Goal: Transaction & Acquisition: Purchase product/service

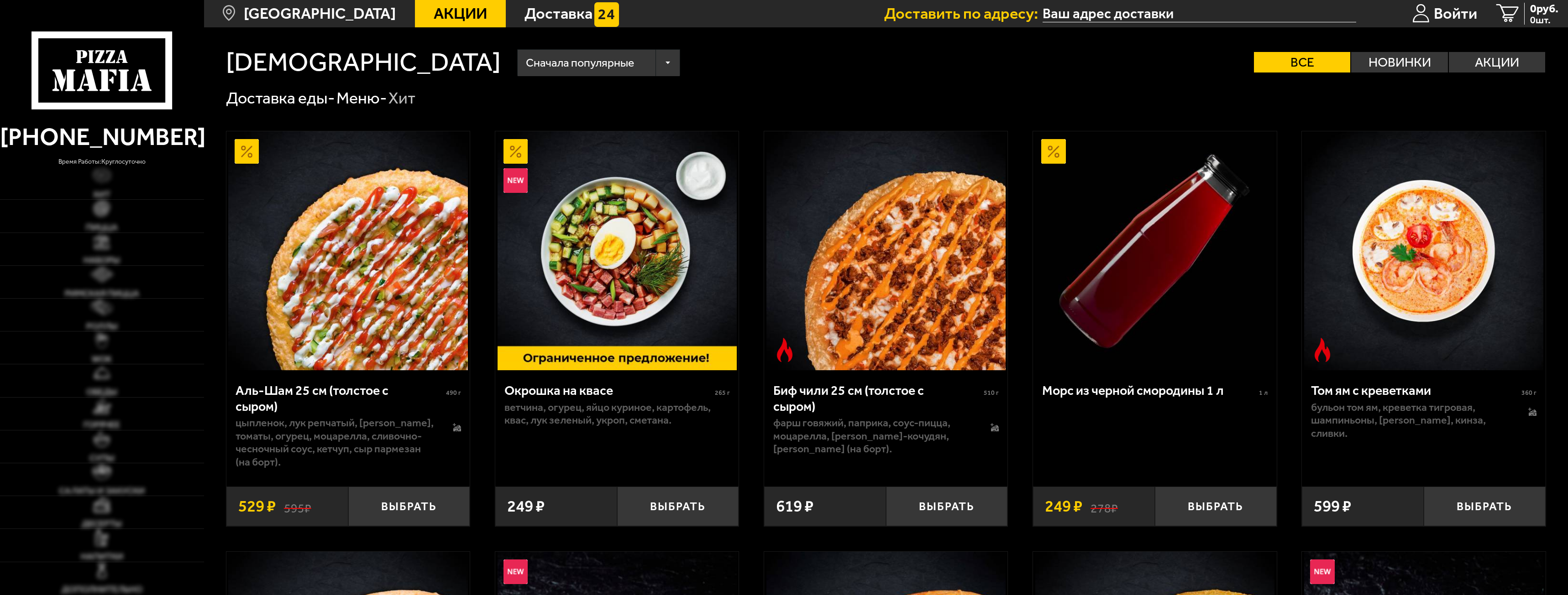
type input "[STREET_ADDRESS]"
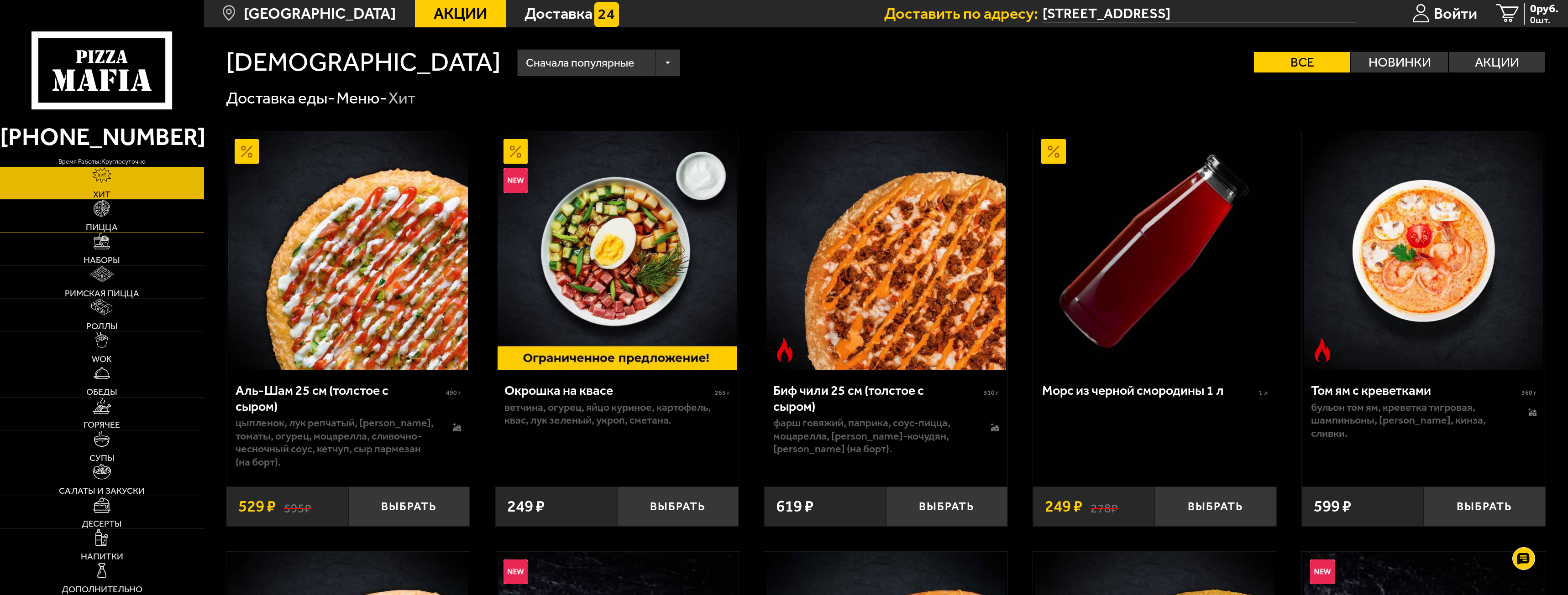
click at [98, 216] on img at bounding box center [101, 208] width 17 height 17
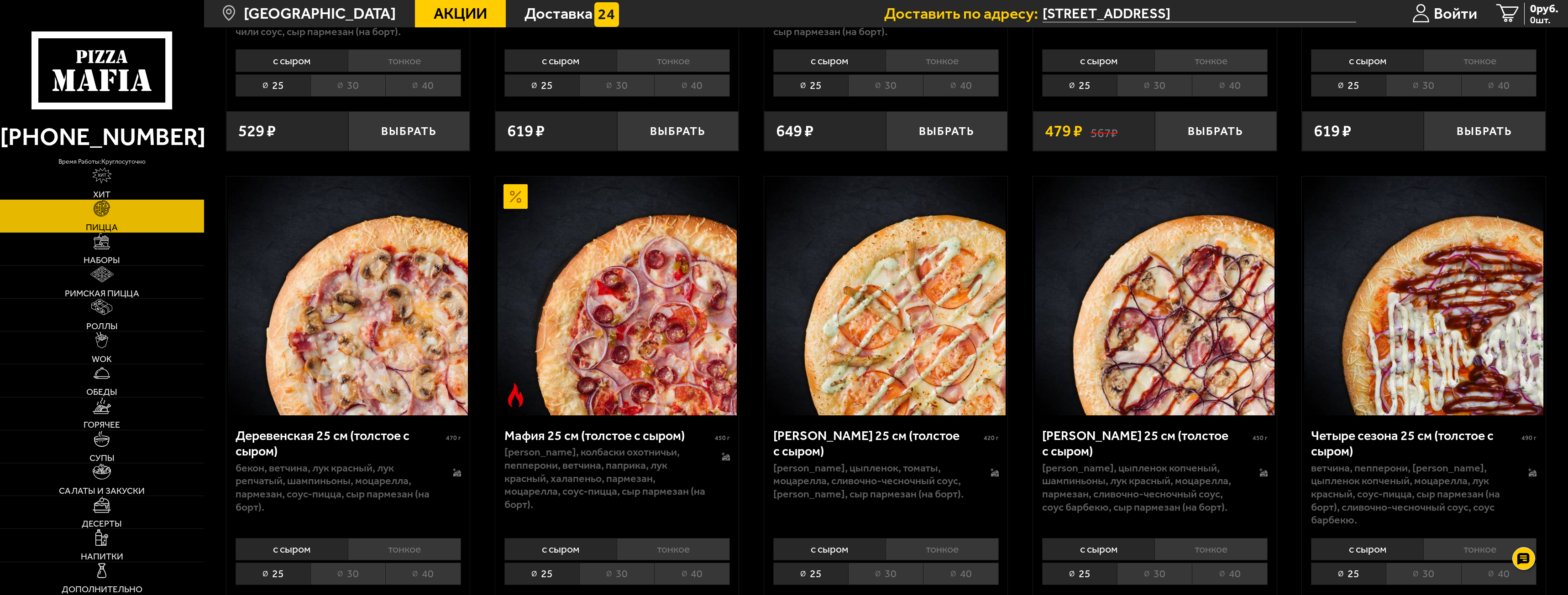
scroll to position [1414, 0]
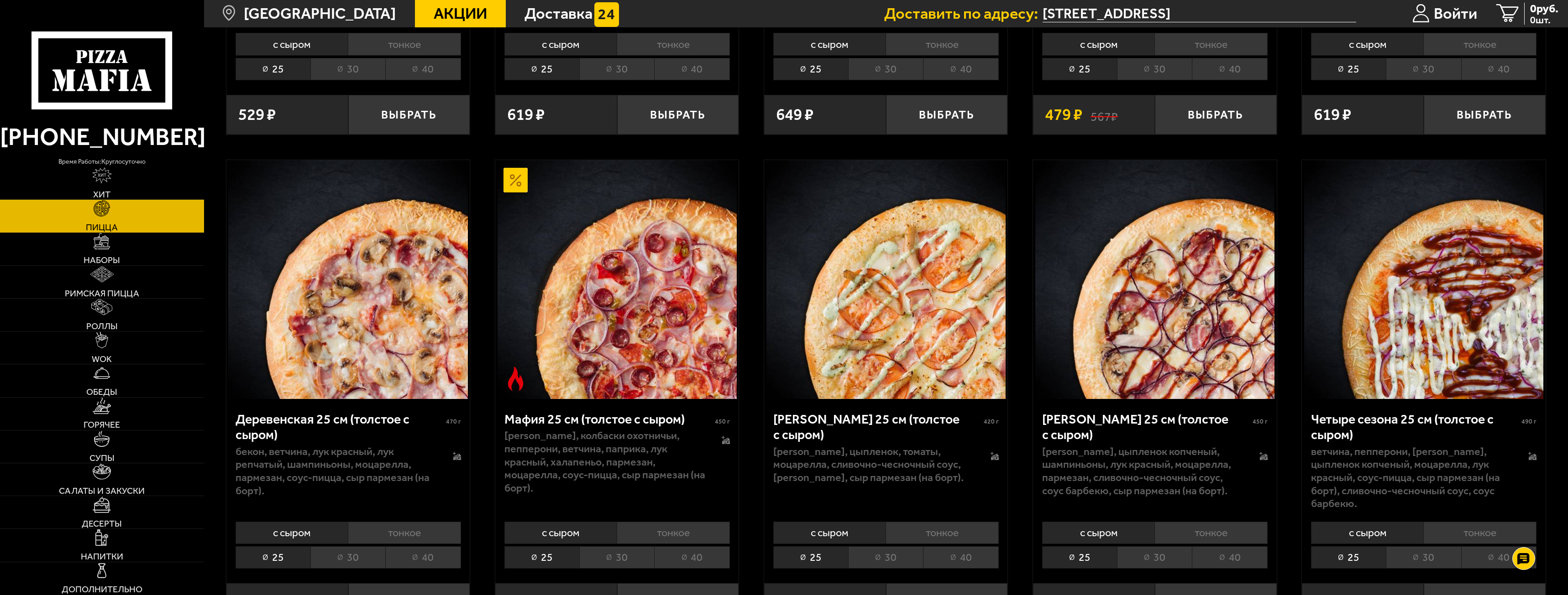
click at [667, 534] on li "тонкое" at bounding box center [673, 532] width 113 height 23
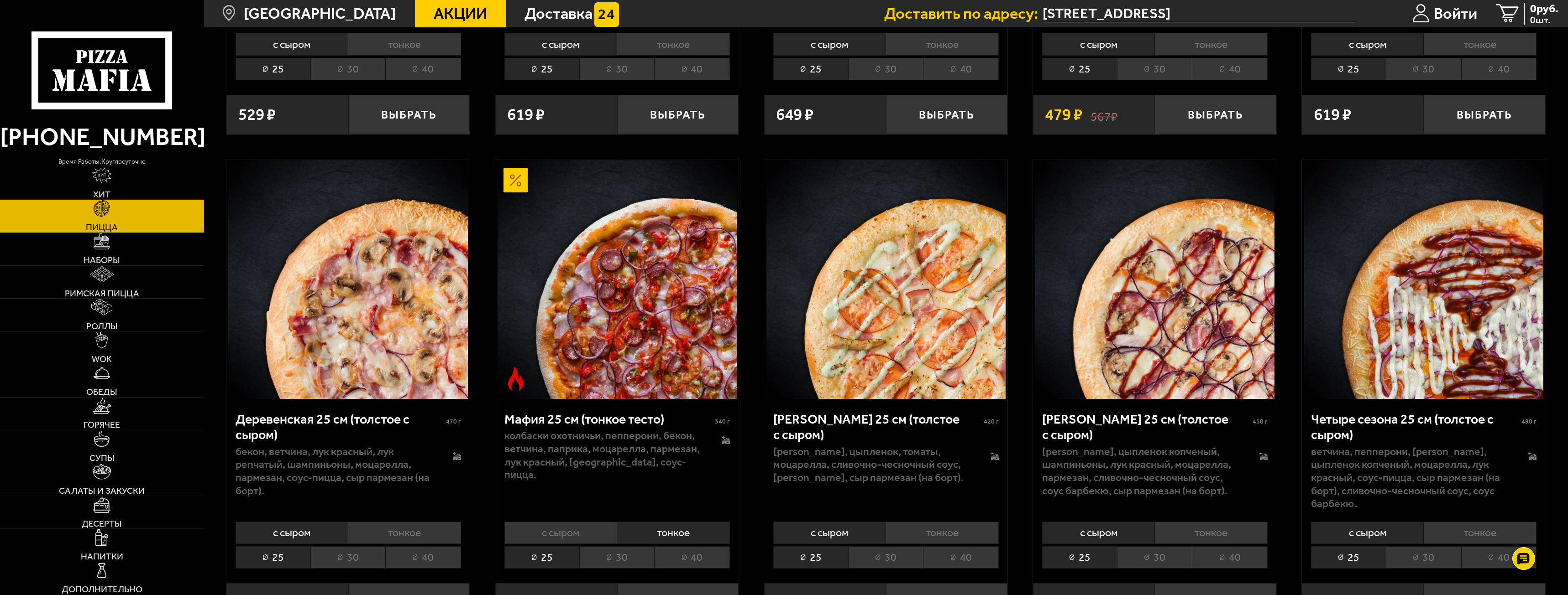
click at [610, 575] on div "Мафия 25 см (тонкое тесто) 340 г колбаски охотничьи, пепперони, бекон, ветчина,…" at bounding box center [617, 511] width 243 height 224
click at [620, 560] on li "30" at bounding box center [617, 558] width 75 height 23
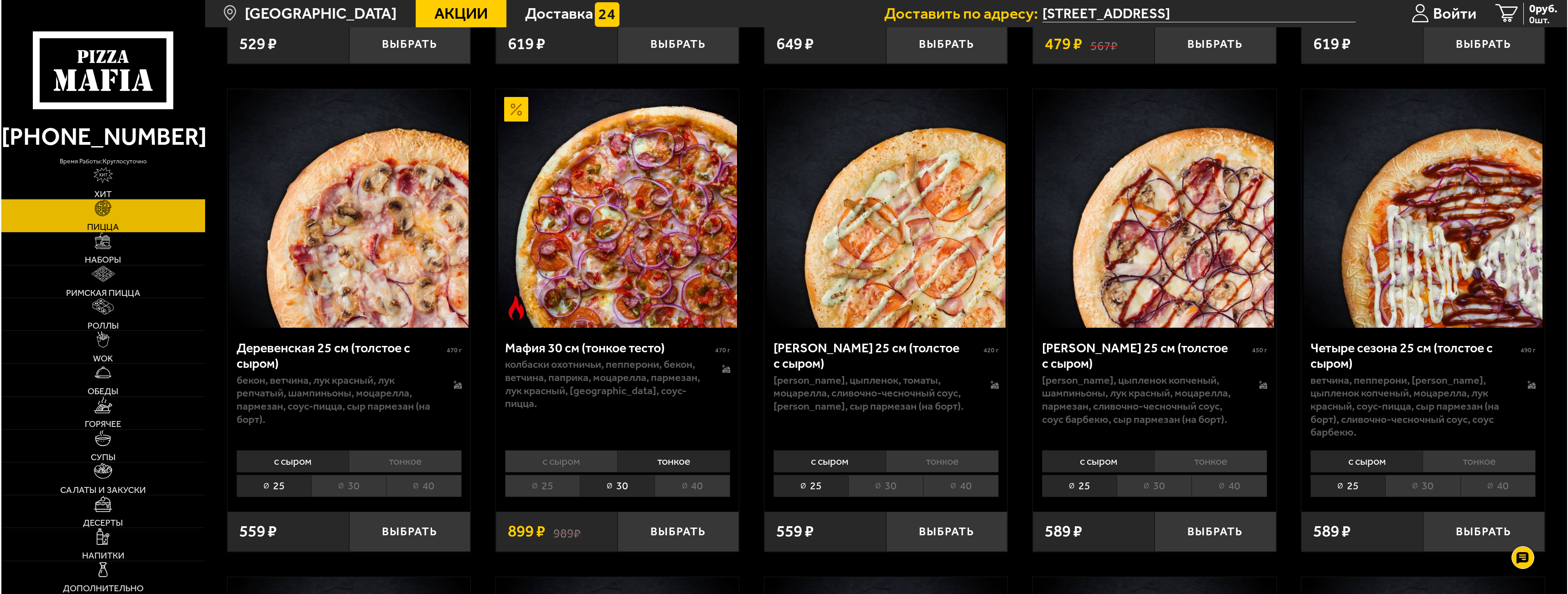
scroll to position [1594, 0]
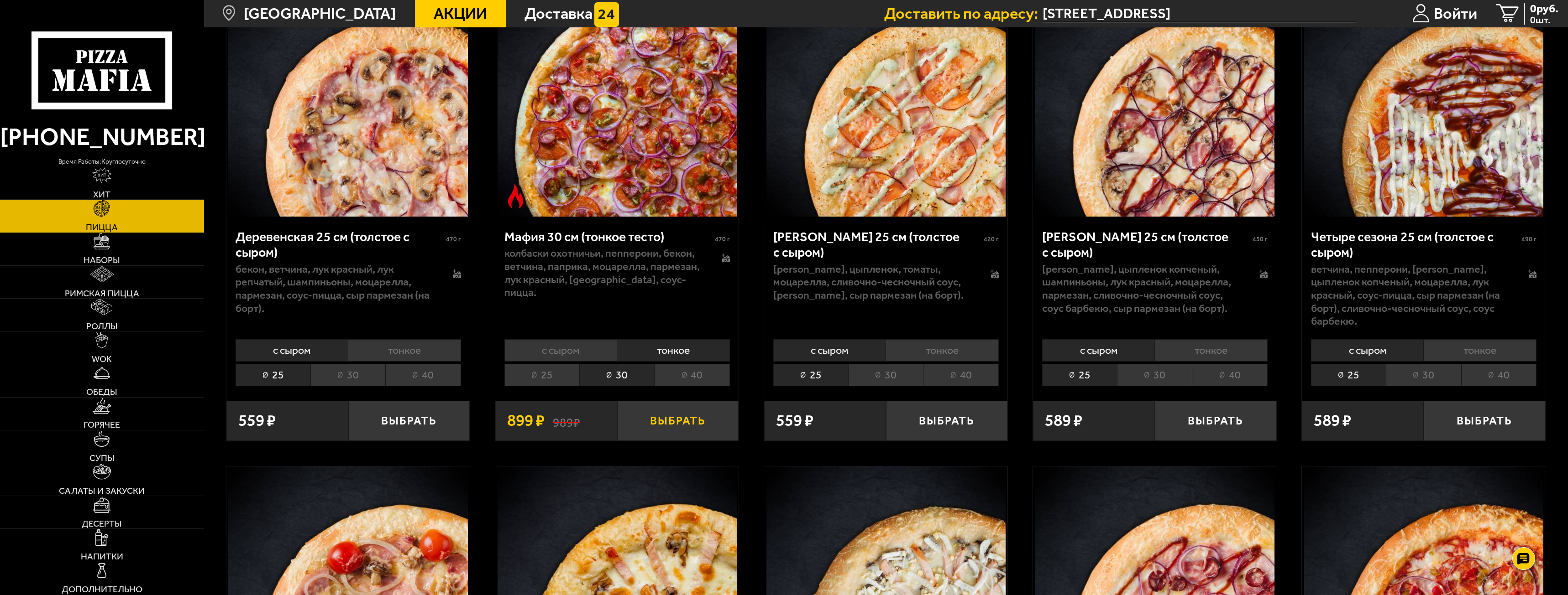
click at [692, 425] on button "Выбрать" at bounding box center [678, 421] width 122 height 40
click at [727, 261] on icon at bounding box center [726, 259] width 8 height 7
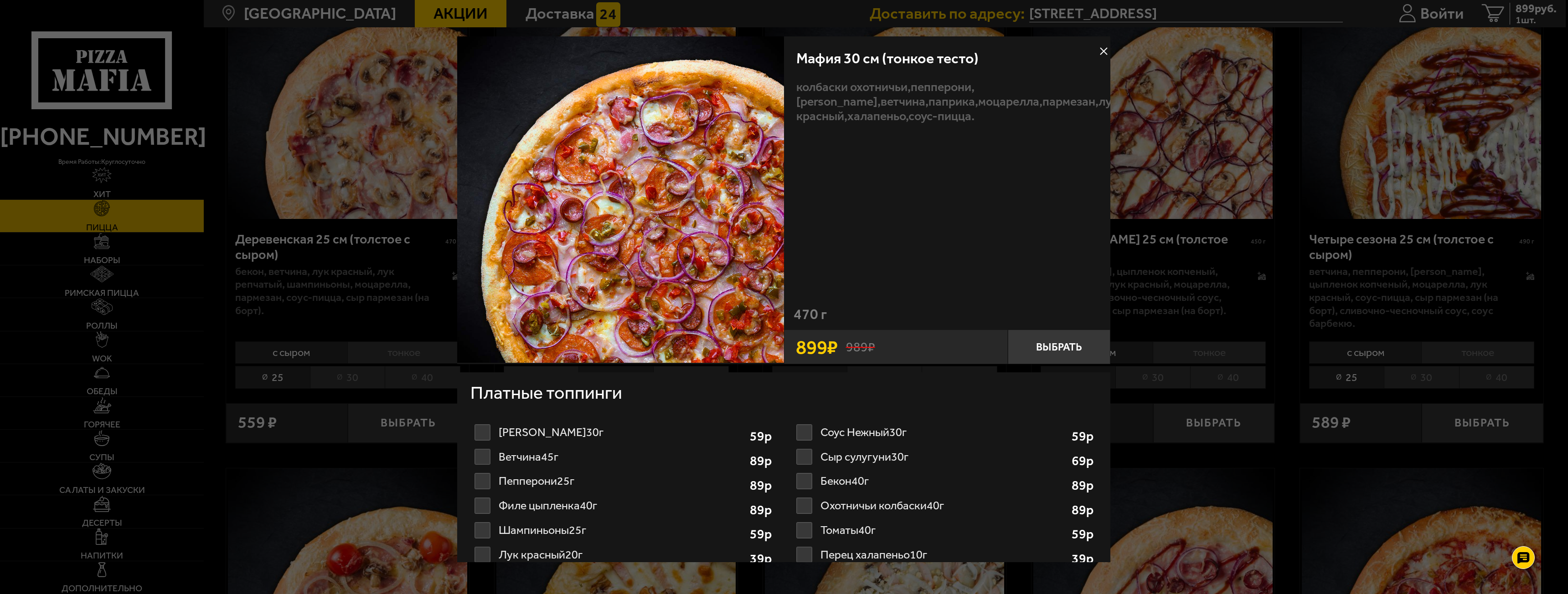
click at [811, 526] on label "Томаты 40г 1" at bounding box center [945, 530] width 306 height 24
click at [0, 0] on input "Томаты 40г 1" at bounding box center [0, 0] width 0 height 0
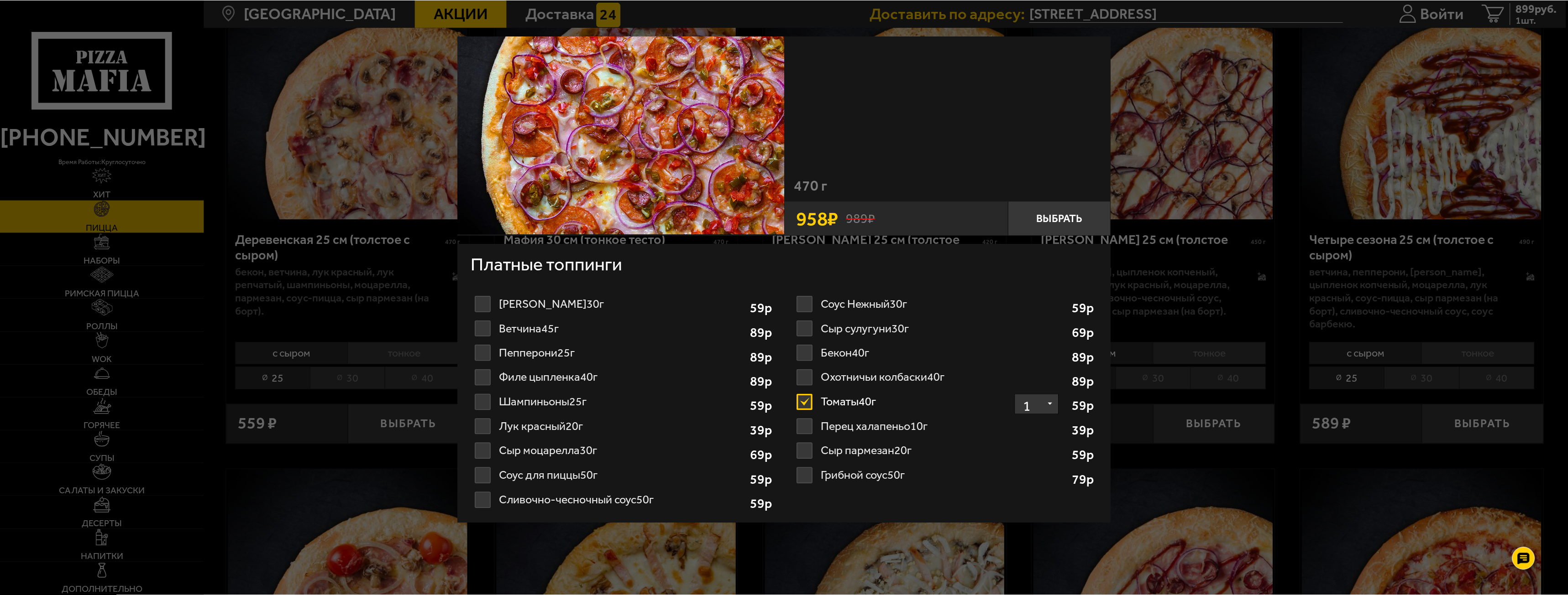
scroll to position [130, 0]
click at [484, 451] on label "Сыр моцарелла 30г 1 2 3 4 5 6 7 8" at bounding box center [624, 450] width 306 height 25
click at [0, 0] on input "Сыр моцарелла 30г 1 2 3 4 5 6 7 8" at bounding box center [0, 0] width 0 height 0
click at [1058, 218] on button "Выбрать" at bounding box center [1060, 217] width 103 height 34
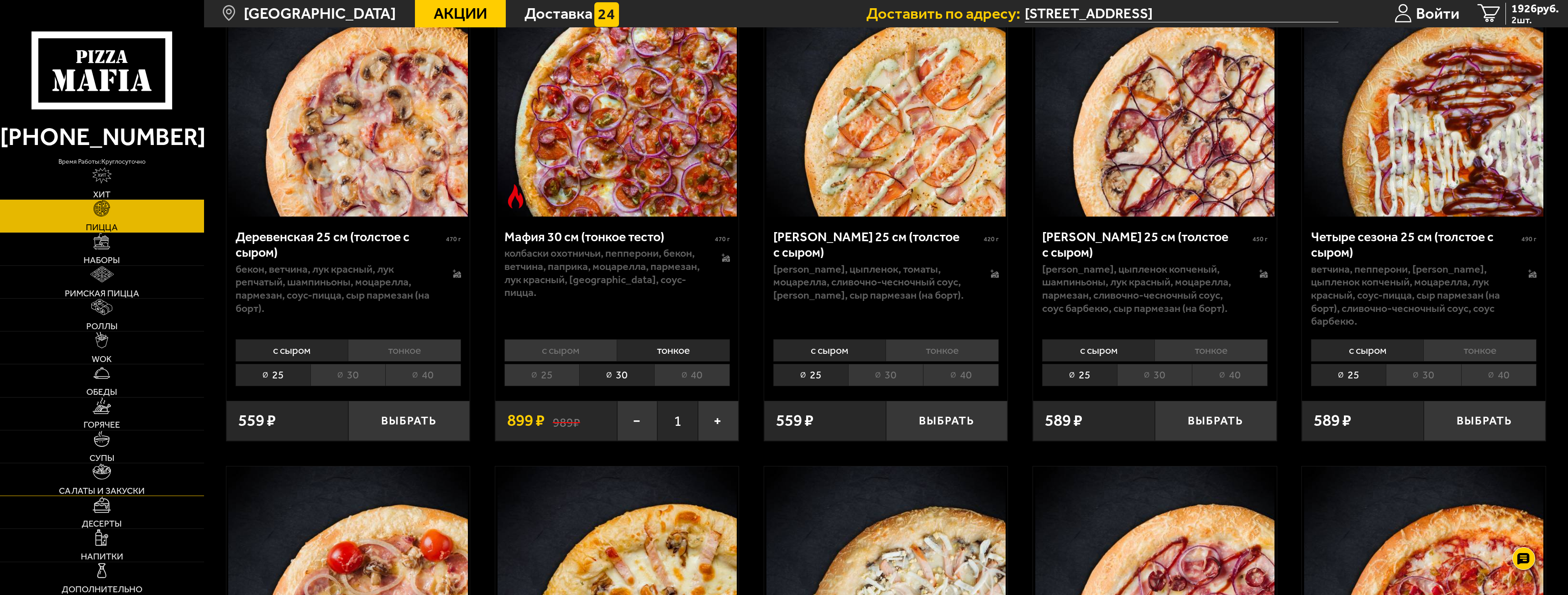
click at [84, 483] on link "Салаты и закуски" at bounding box center [102, 479] width 204 height 32
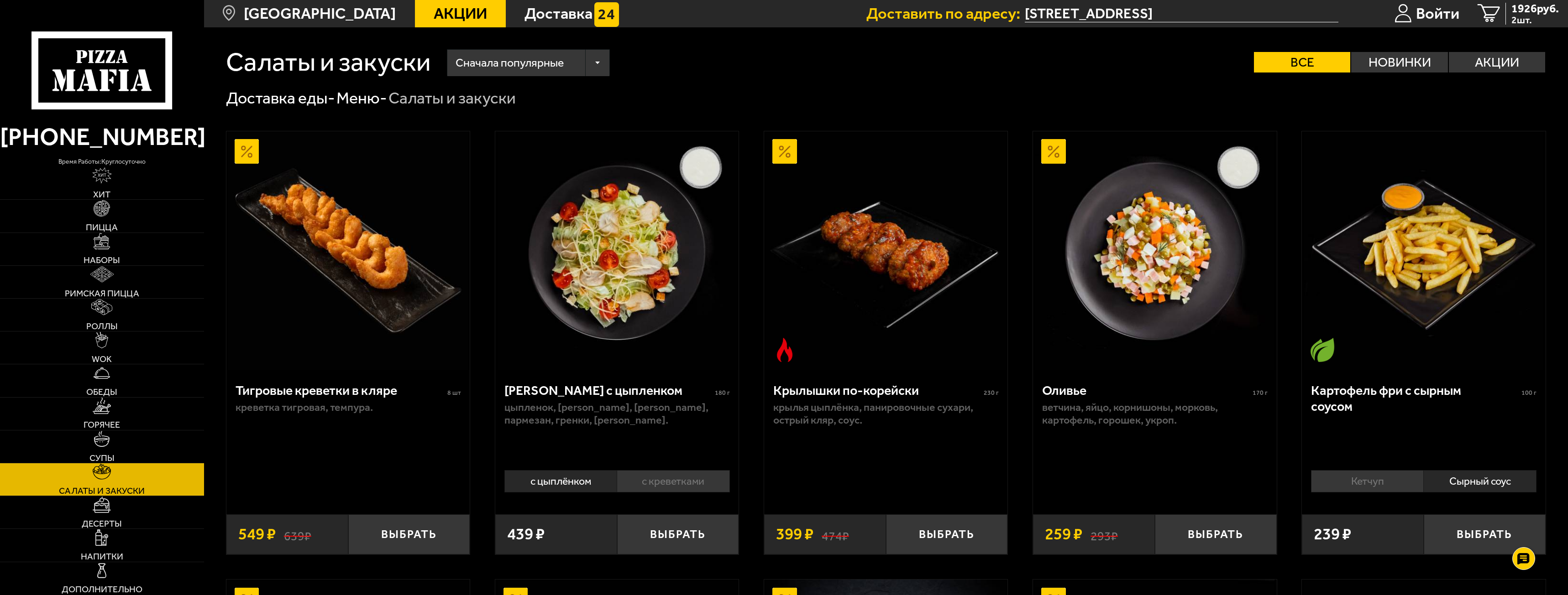
click at [645, 474] on li "с креветками" at bounding box center [673, 481] width 113 height 23
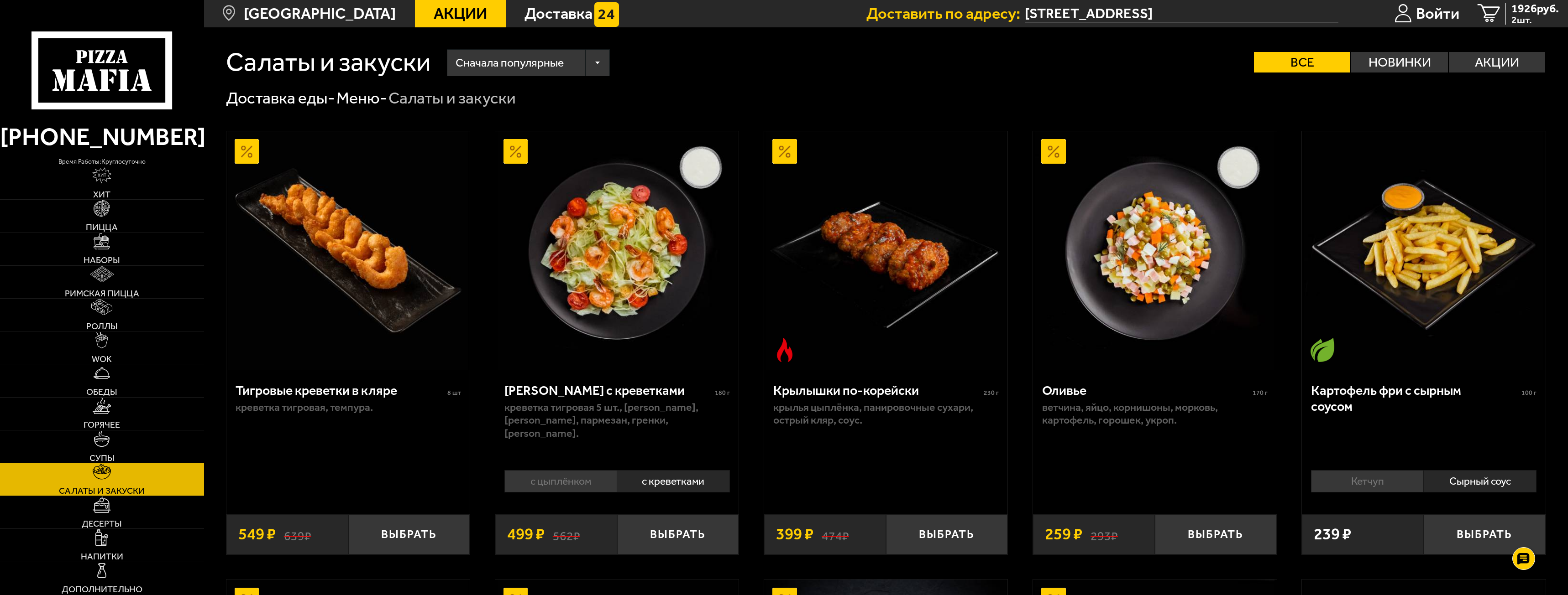
click at [559, 481] on li "с цыплёнком" at bounding box center [560, 481] width 113 height 23
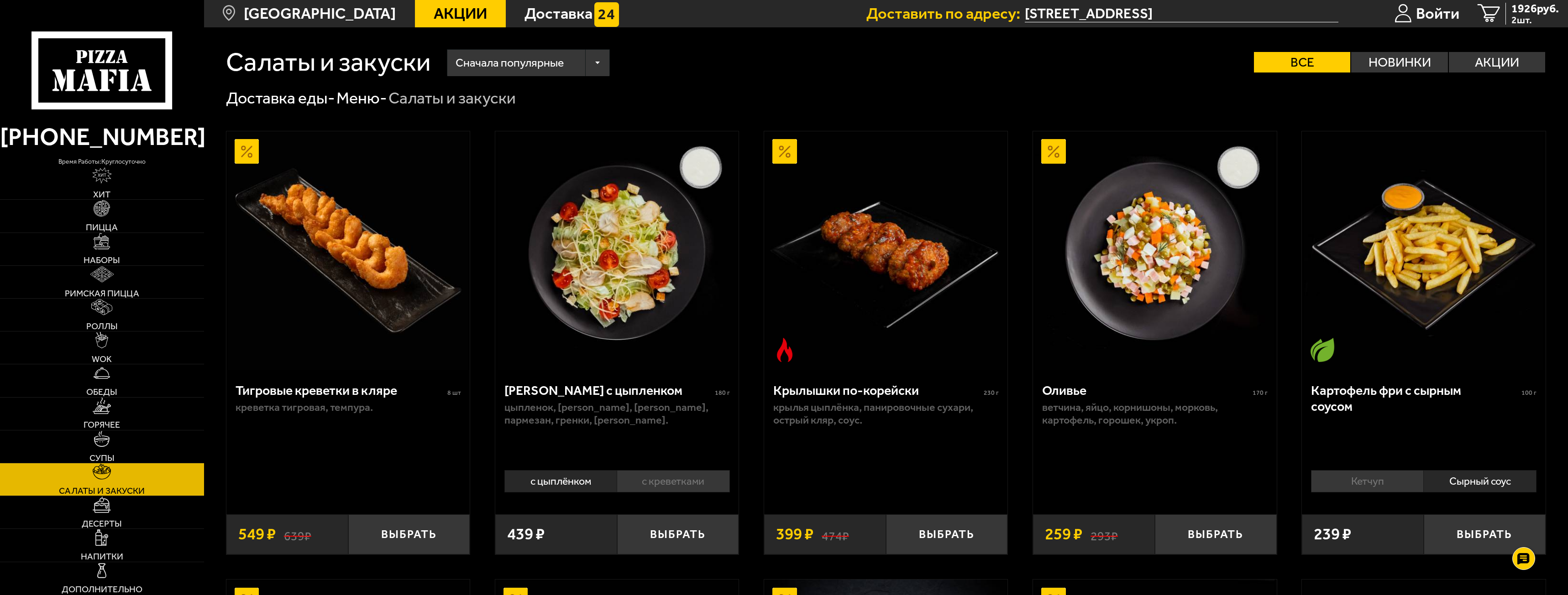
click at [660, 480] on li "с креветками" at bounding box center [673, 481] width 113 height 23
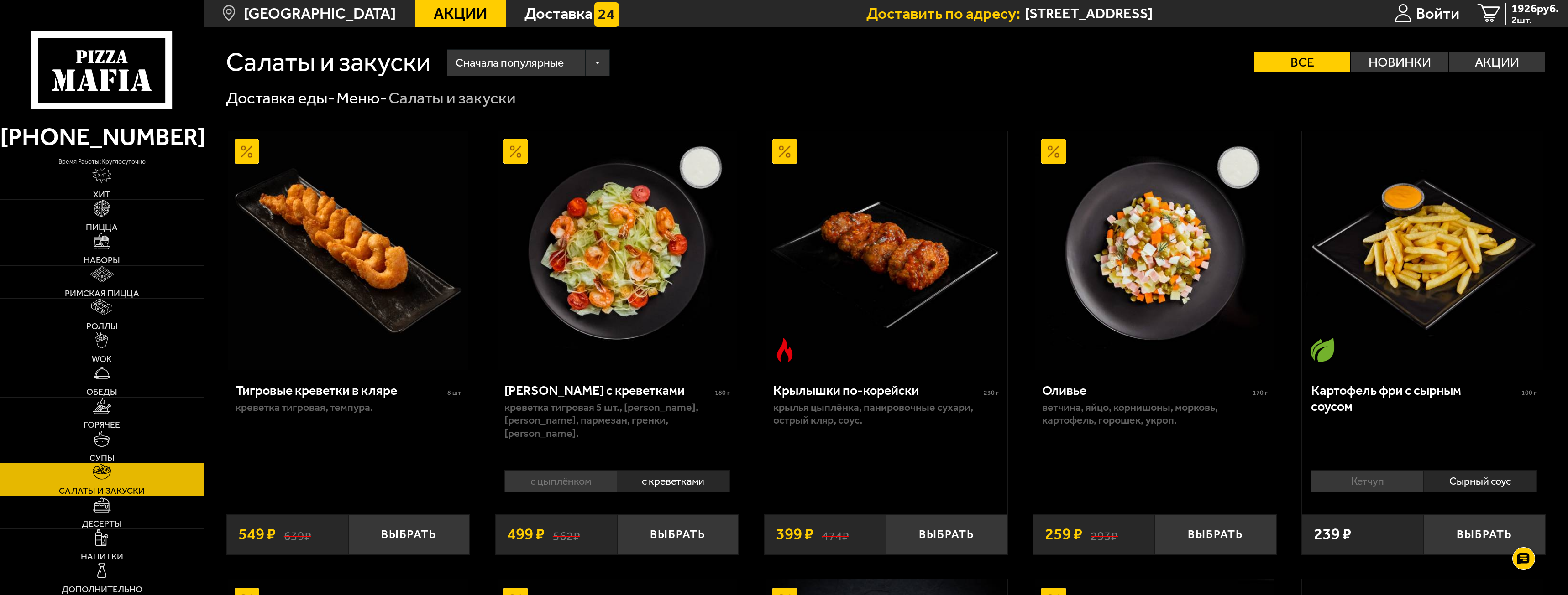
click at [575, 481] on li "с цыплёнком" at bounding box center [560, 481] width 113 height 23
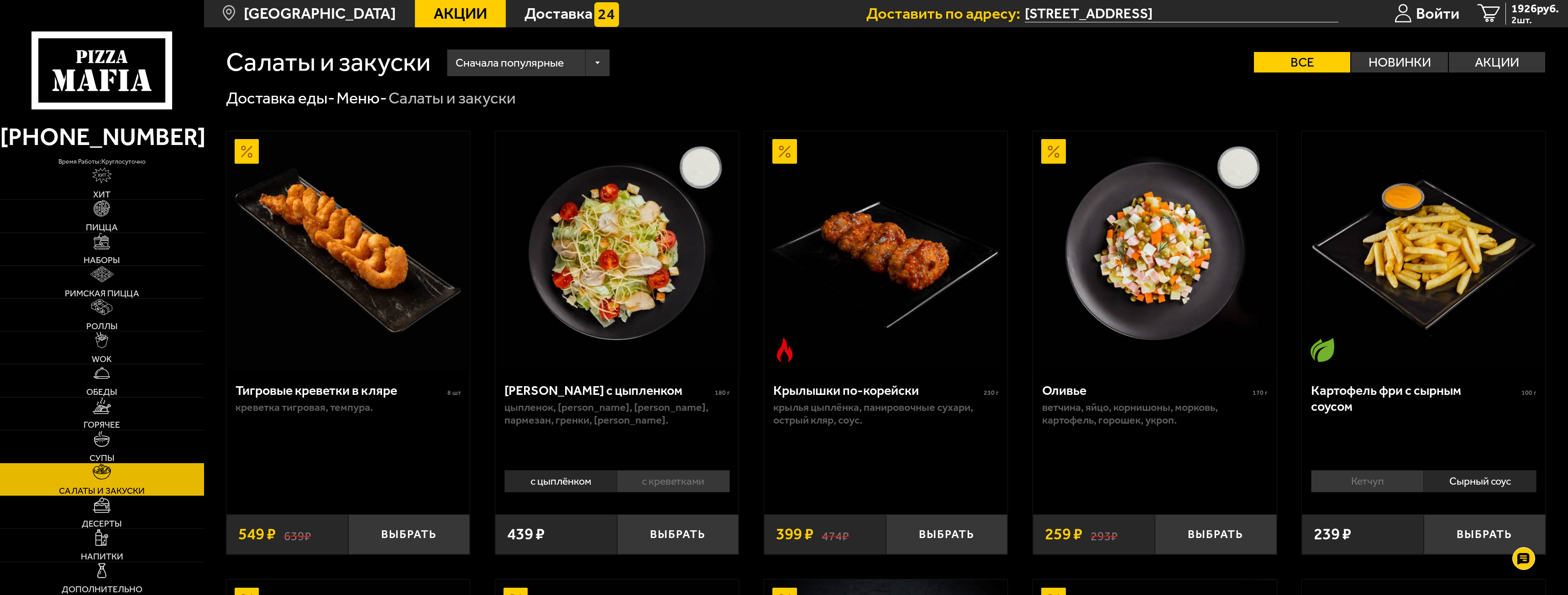
click at [664, 481] on li "с креветками" at bounding box center [673, 481] width 113 height 23
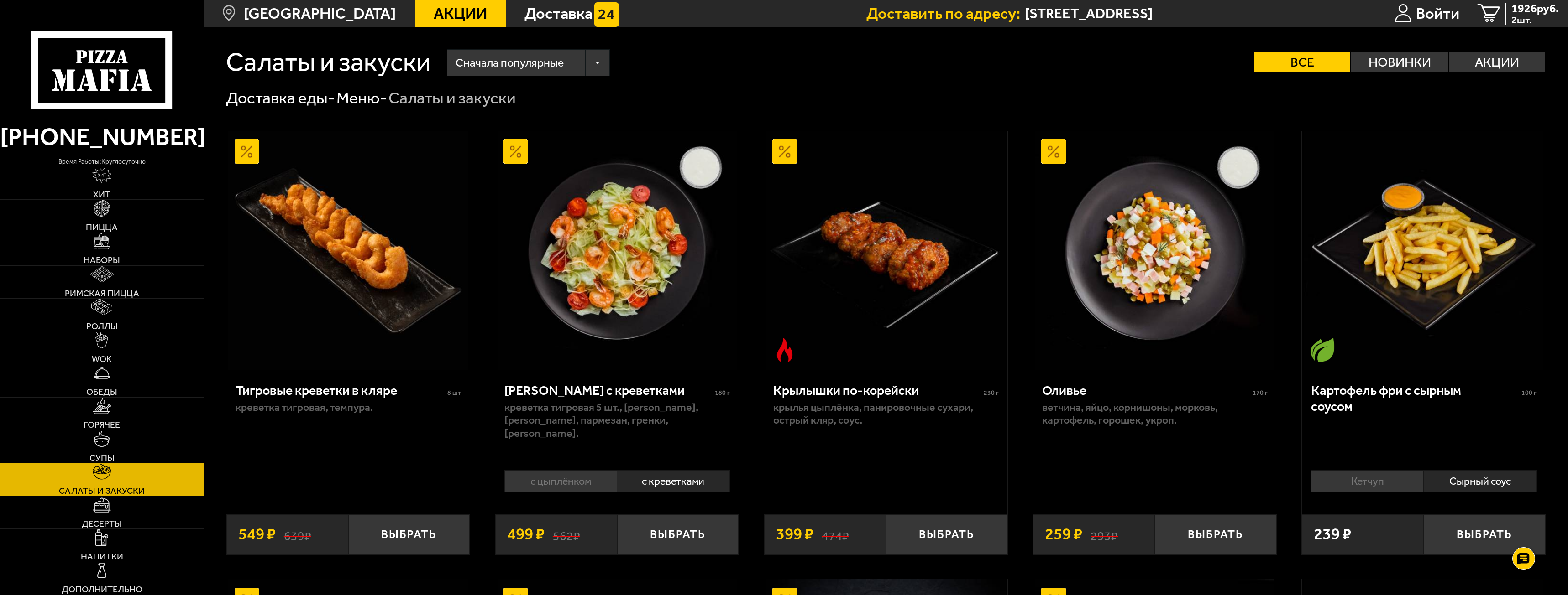
click at [555, 483] on li "с цыплёнком" at bounding box center [560, 481] width 113 height 23
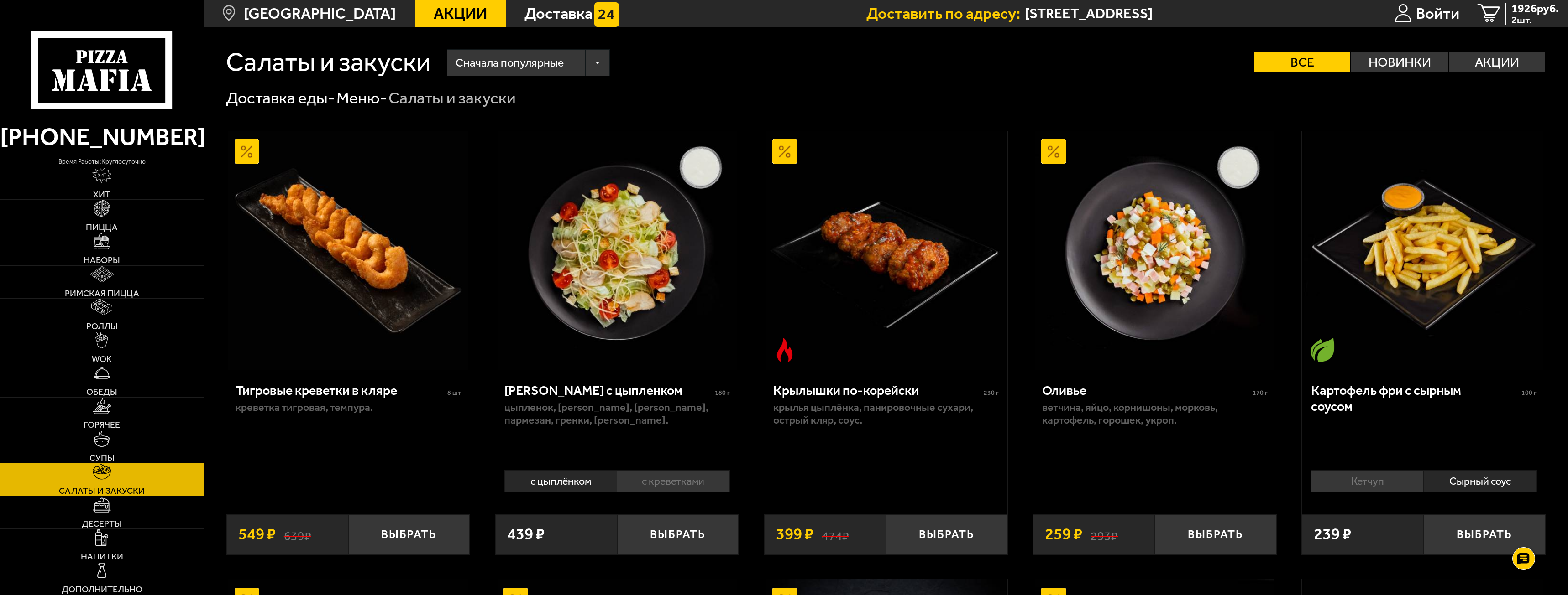
click at [666, 480] on li "с креветками" at bounding box center [673, 481] width 113 height 23
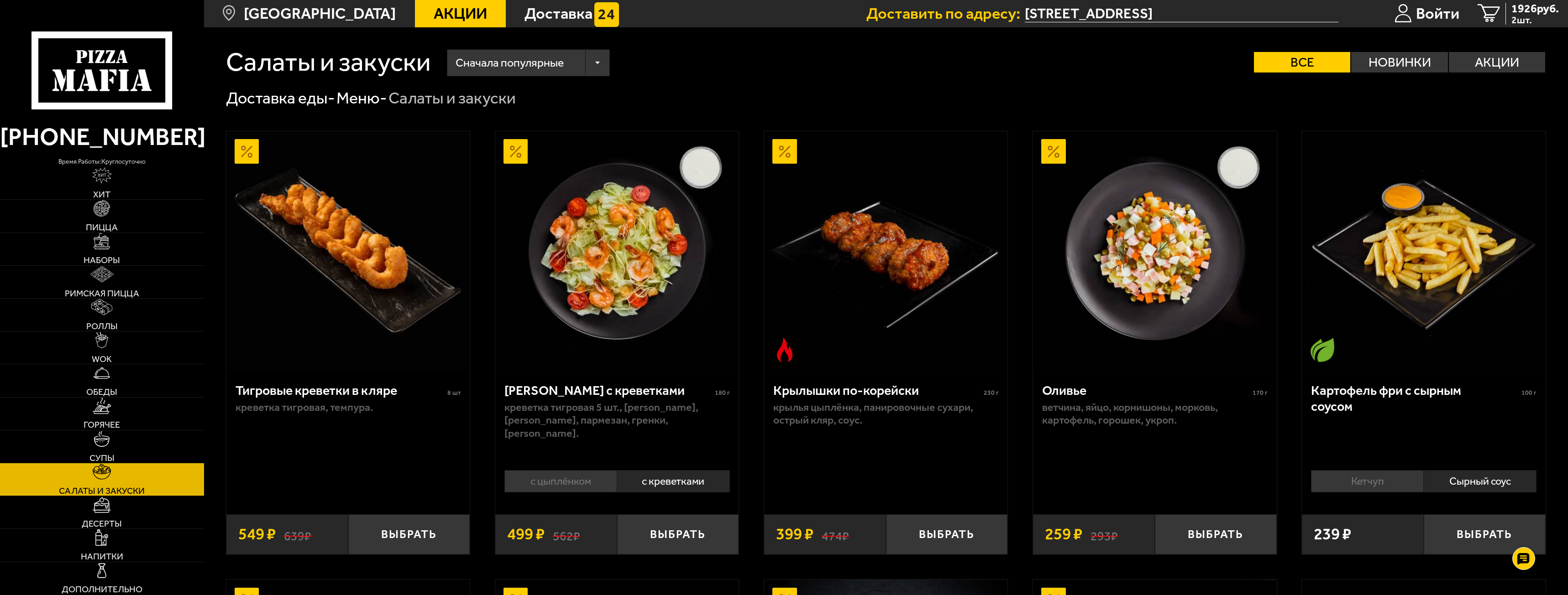
click at [573, 477] on li "с цыплёнком" at bounding box center [560, 481] width 113 height 23
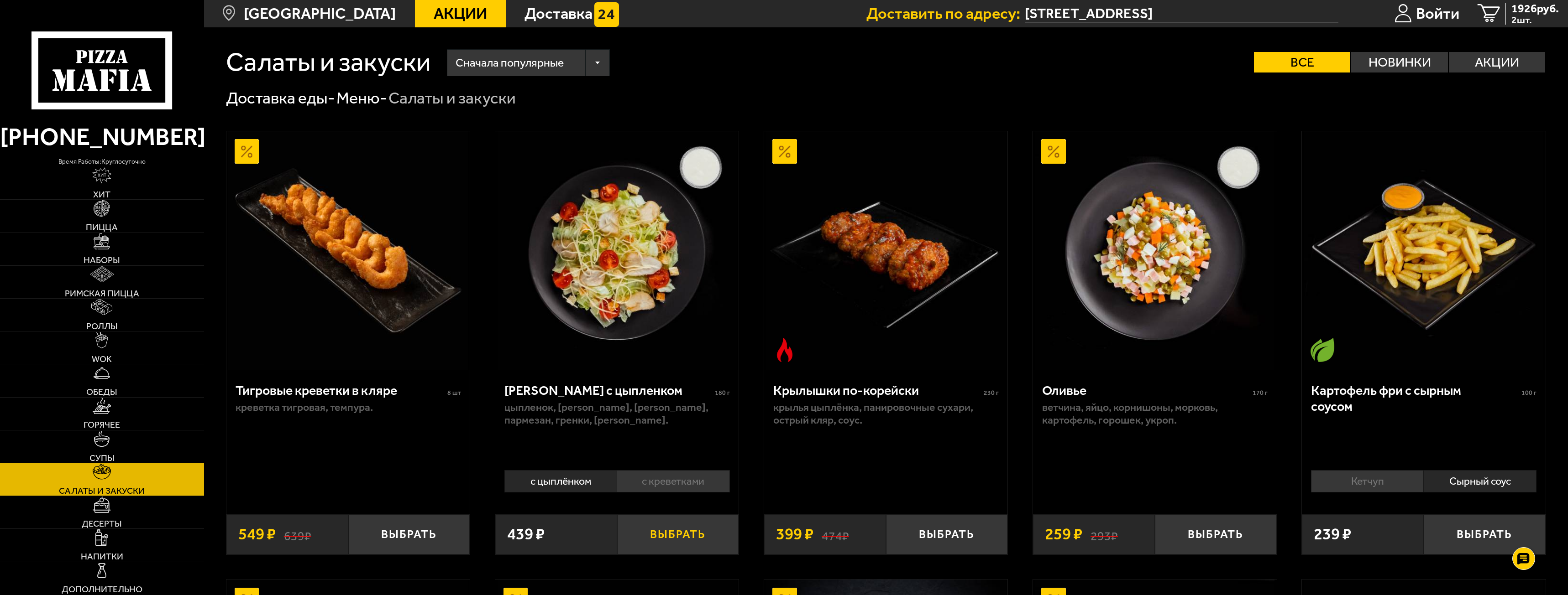
click at [683, 540] on button "Выбрать" at bounding box center [678, 534] width 122 height 40
click at [1536, 14] on span "2365 руб." at bounding box center [1535, 9] width 47 height 12
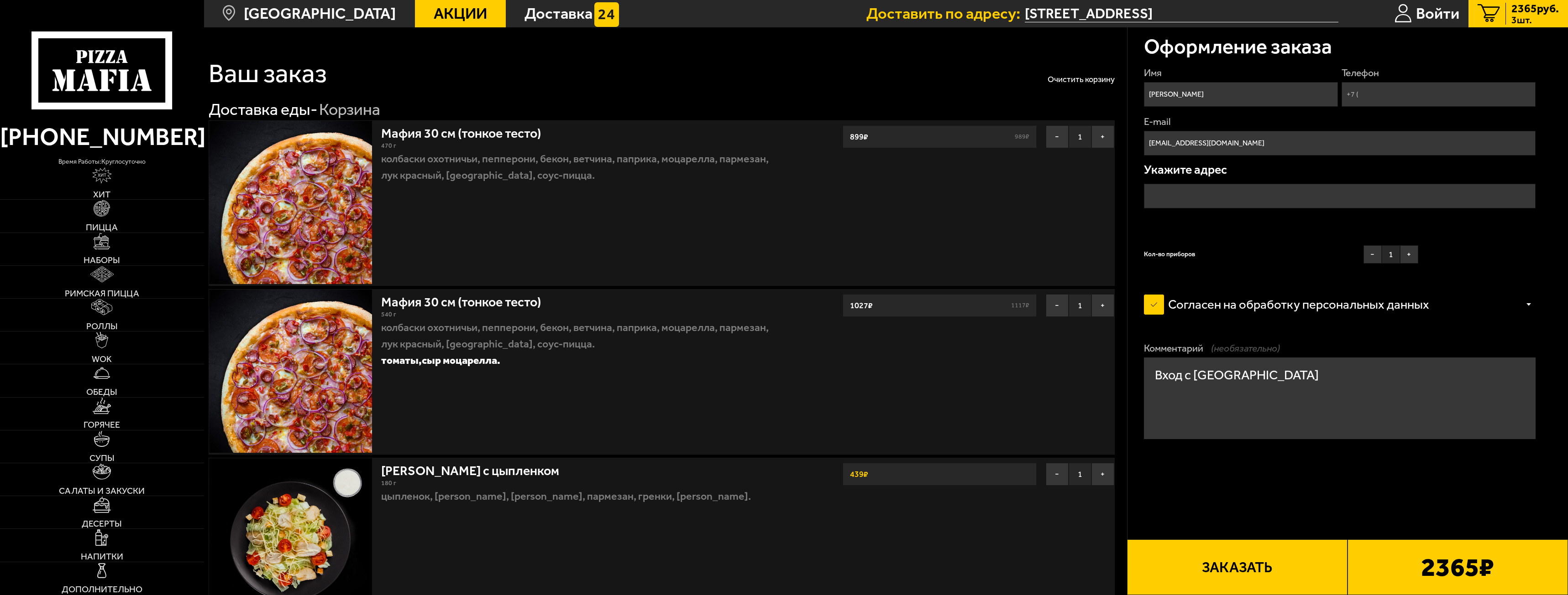
type input "[STREET_ADDRESS]"
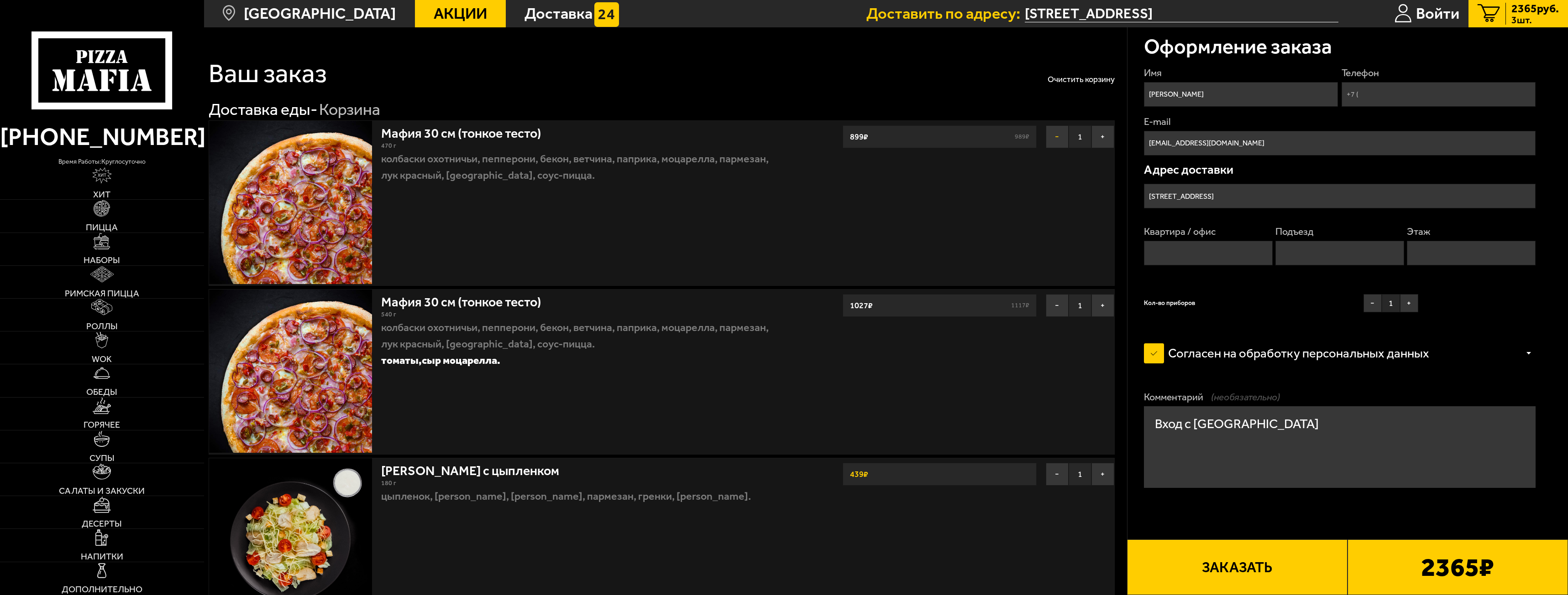
click at [1048, 136] on button "−" at bounding box center [1056, 136] width 23 height 23
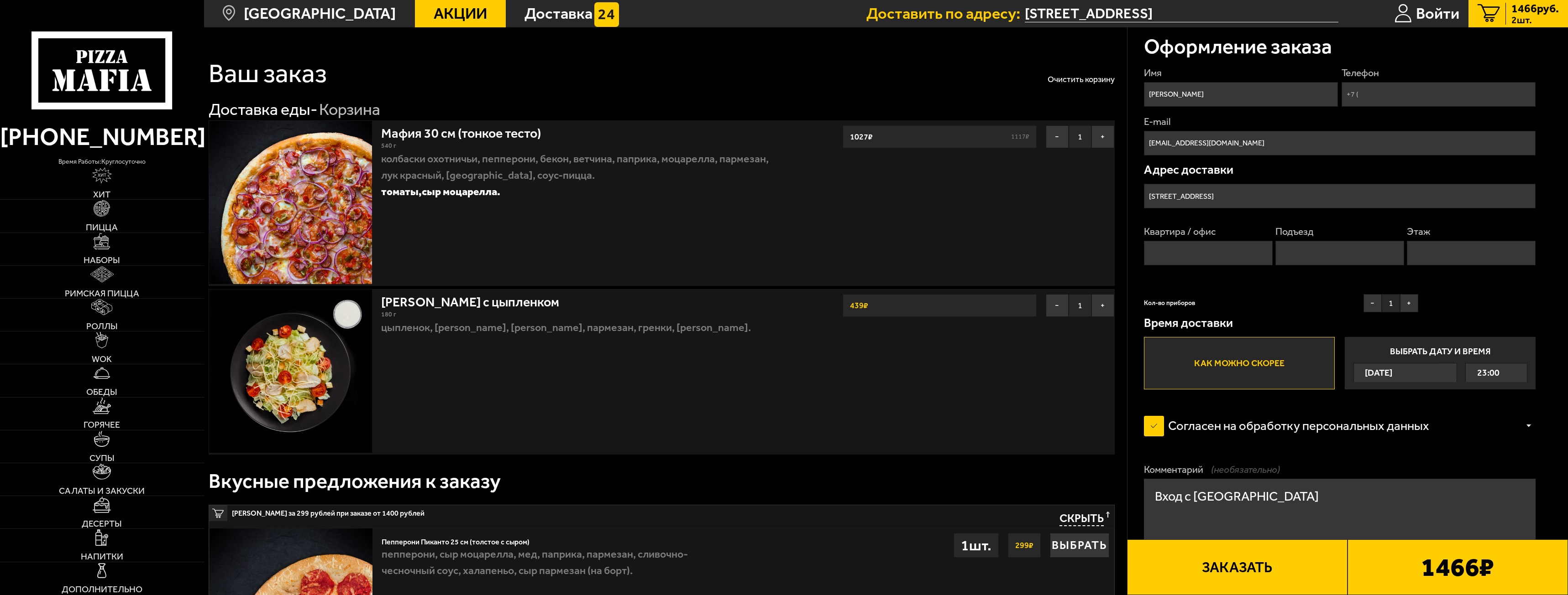
click at [1436, 99] on input "Телефон" at bounding box center [1439, 94] width 194 height 25
type input "[PHONE_NUMBER]"
click at [1195, 249] on input "Квартира / офис" at bounding box center [1207, 253] width 128 height 25
type input "2"
click at [1300, 257] on input "Подъезд" at bounding box center [1339, 253] width 128 height 25
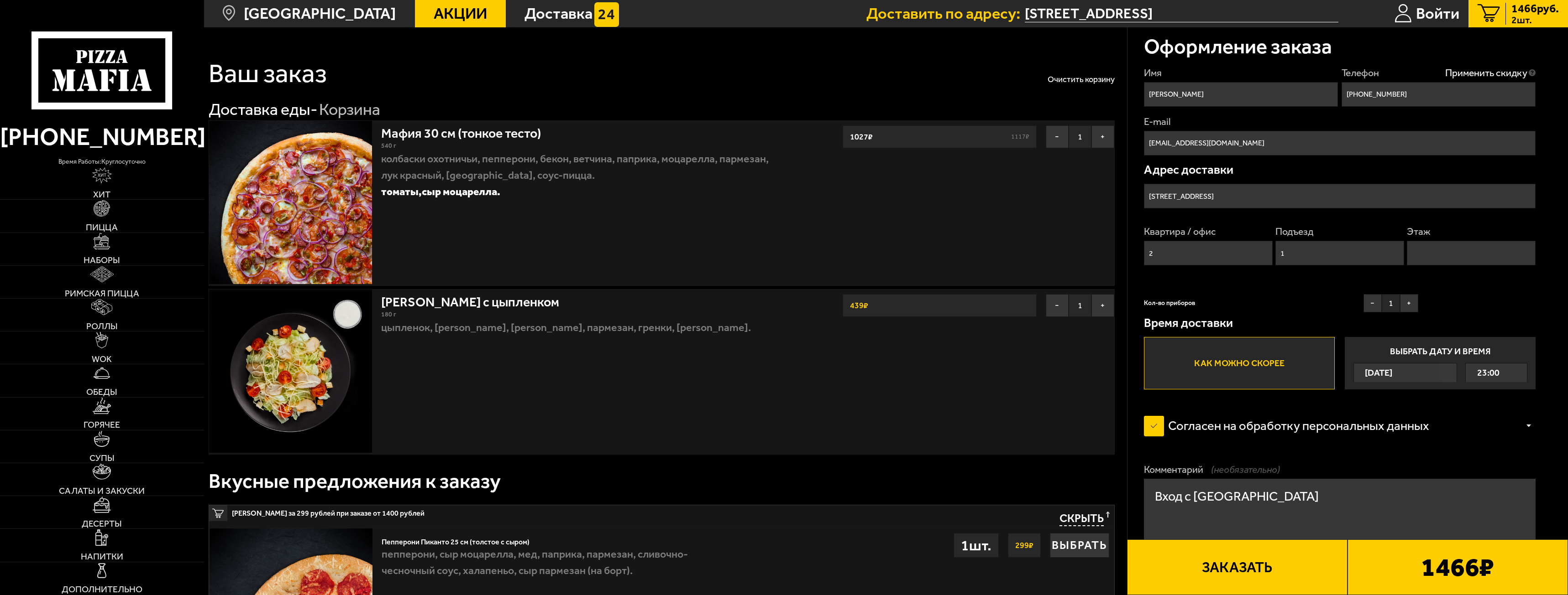
type input "1"
click at [1431, 249] on input "Этаж" at bounding box center [1470, 253] width 128 height 25
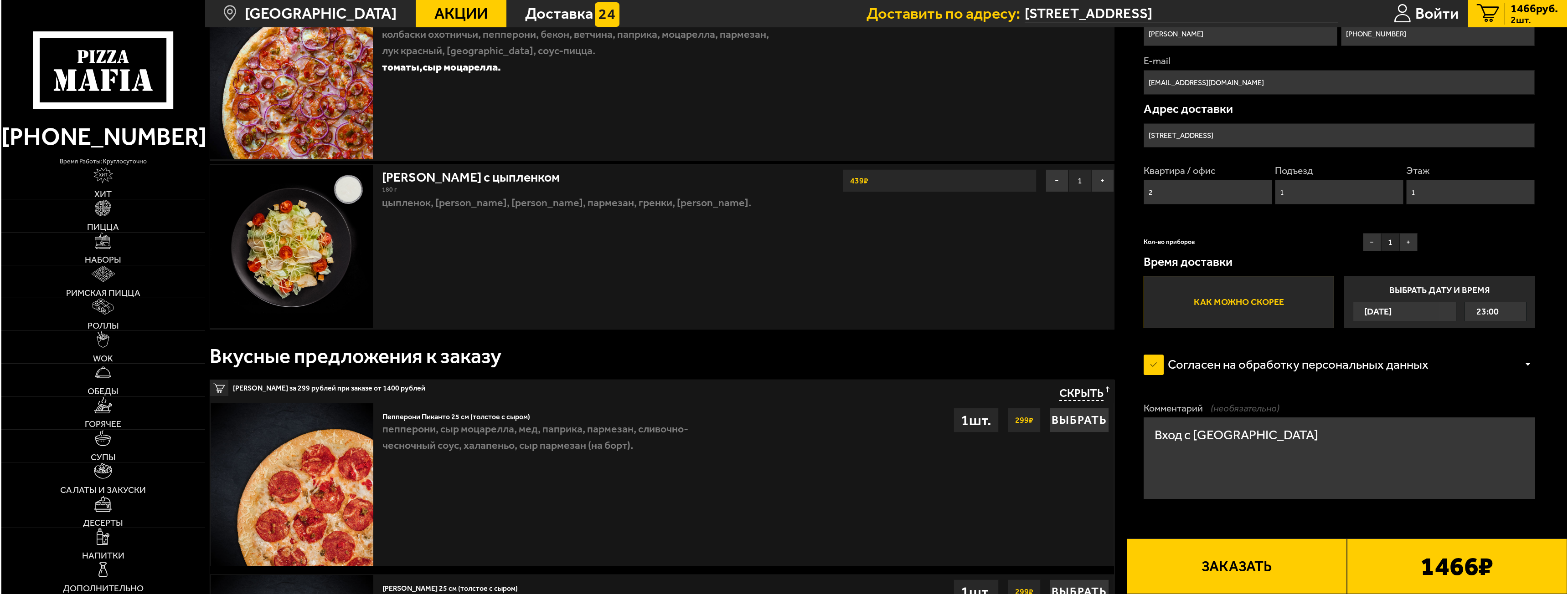
scroll to position [182, 0]
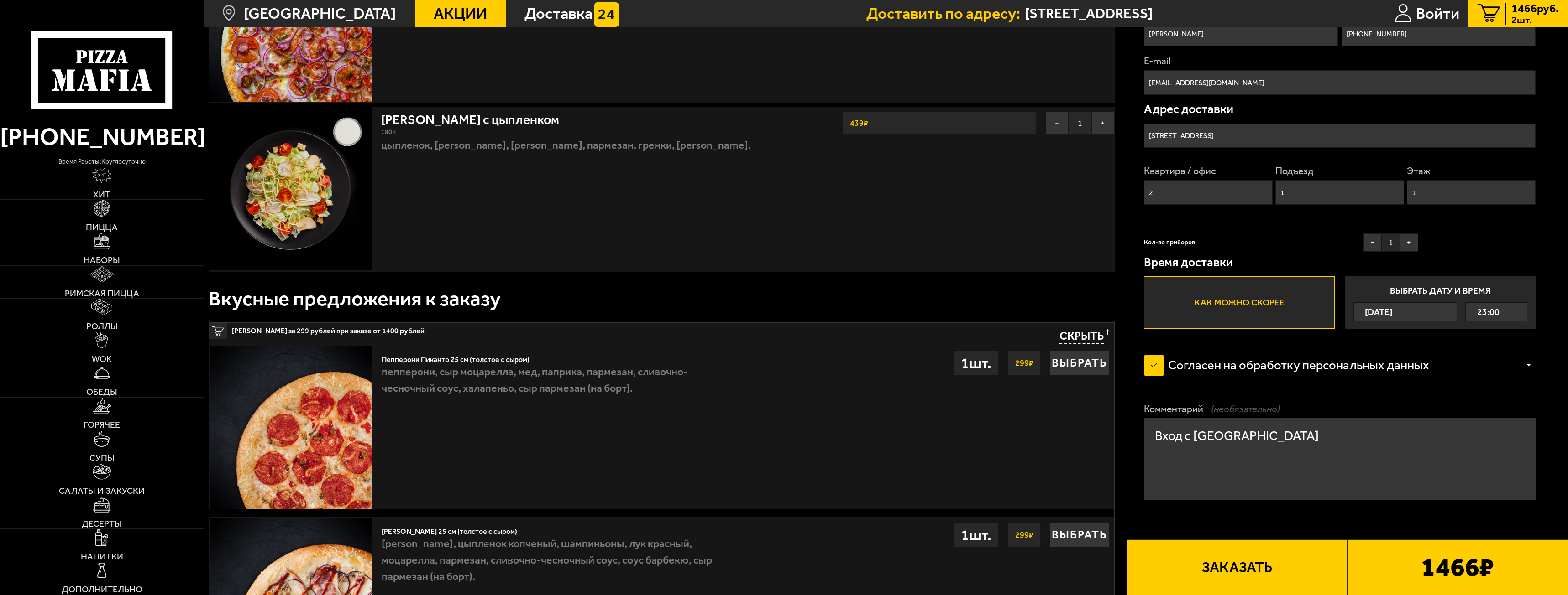
type input "1"
click at [1239, 581] on button "Заказать" at bounding box center [1237, 568] width 221 height 56
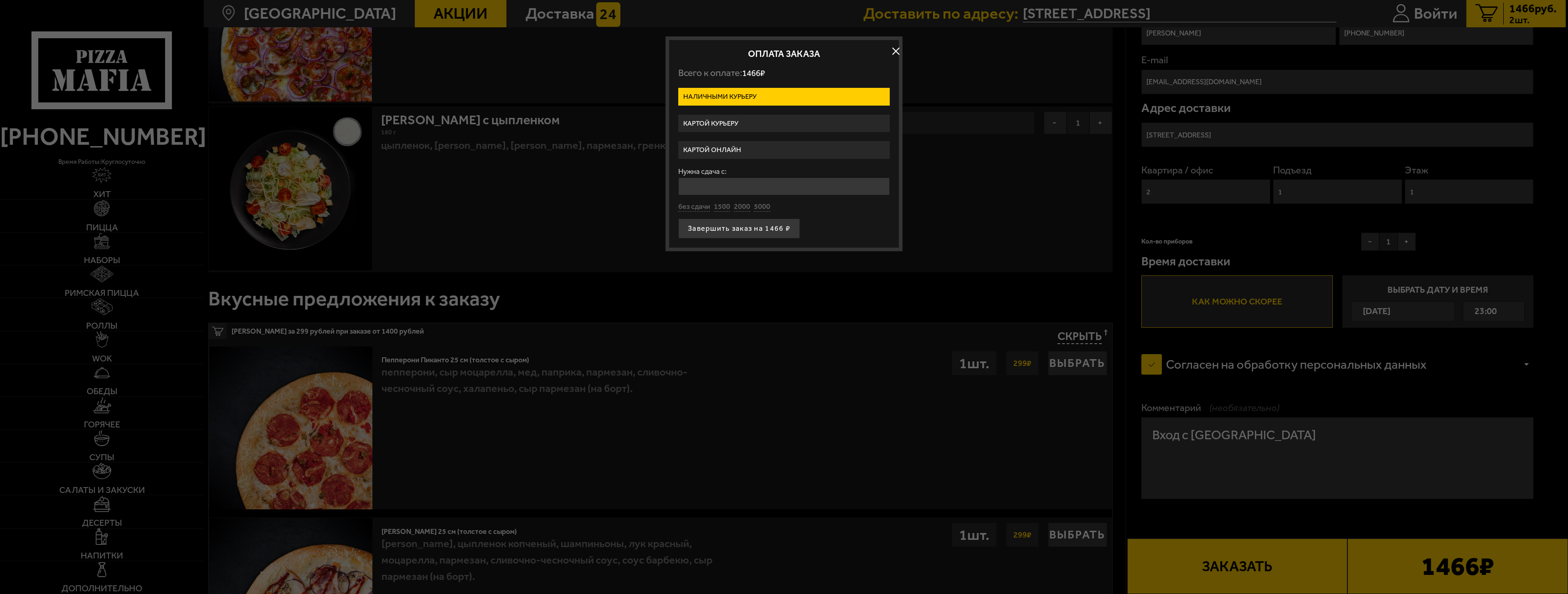
click at [728, 147] on label "Картой онлайн" at bounding box center [784, 150] width 212 height 18
click at [0, 0] on input "Картой онлайн" at bounding box center [0, 0] width 0 height 0
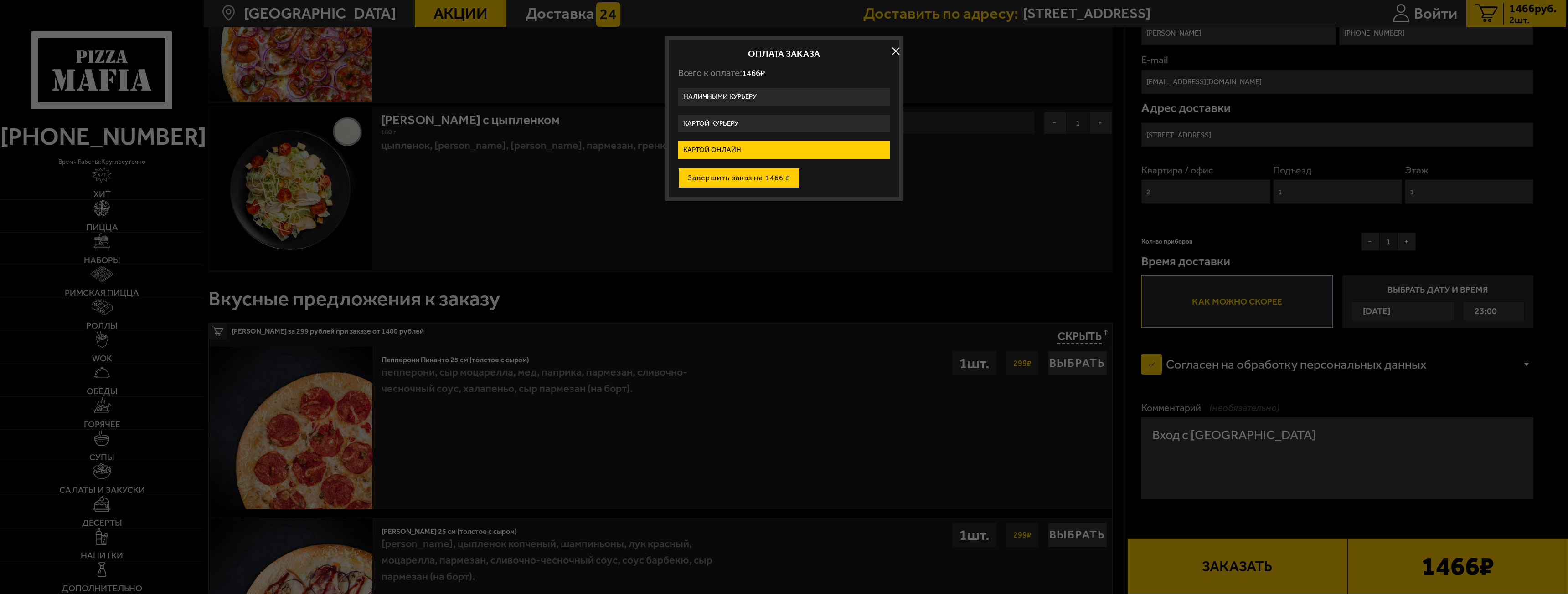
click at [715, 177] on button "Завершить заказ на 1466 ₽" at bounding box center [739, 178] width 121 height 20
